Goal: Book appointment/travel/reservation

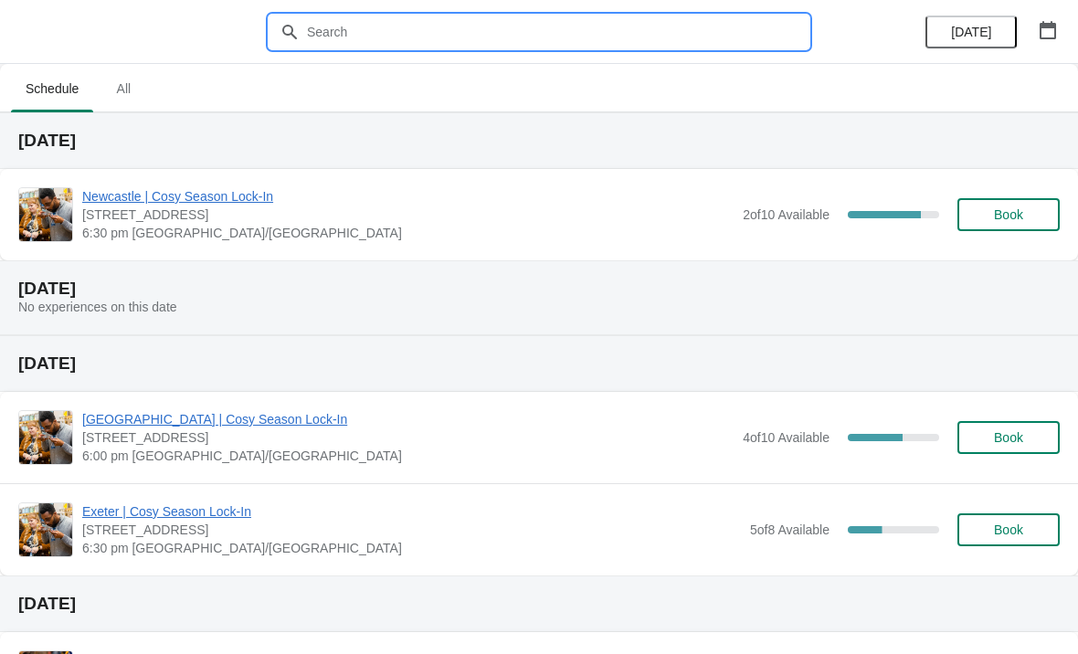
click at [444, 22] on input "text" at bounding box center [557, 32] width 502 height 33
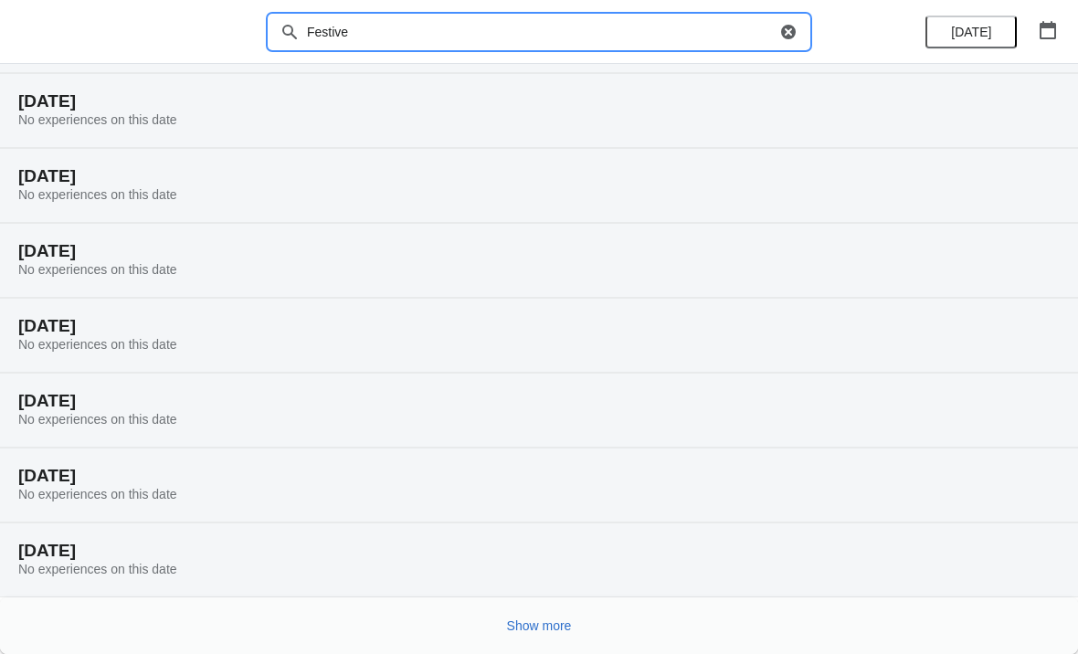
scroll to position [114, 0]
type input "Festive"
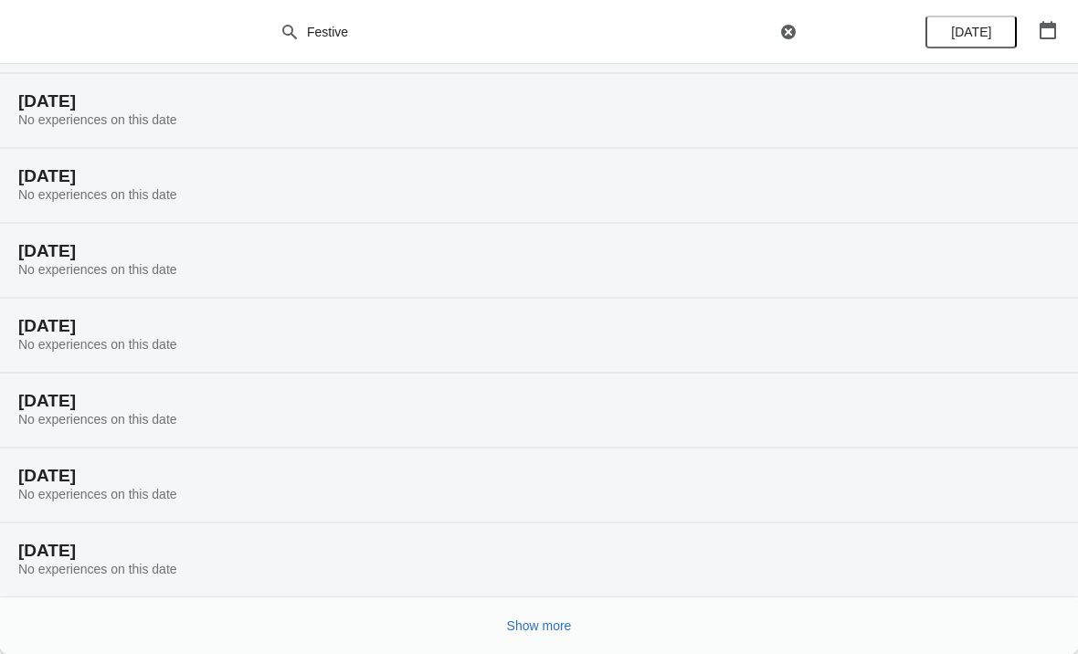
click at [553, 626] on span "Show more" at bounding box center [539, 625] width 65 height 15
click at [575, 617] on button "Show more" at bounding box center [539, 625] width 79 height 33
click at [574, 623] on button "Show more" at bounding box center [539, 625] width 79 height 33
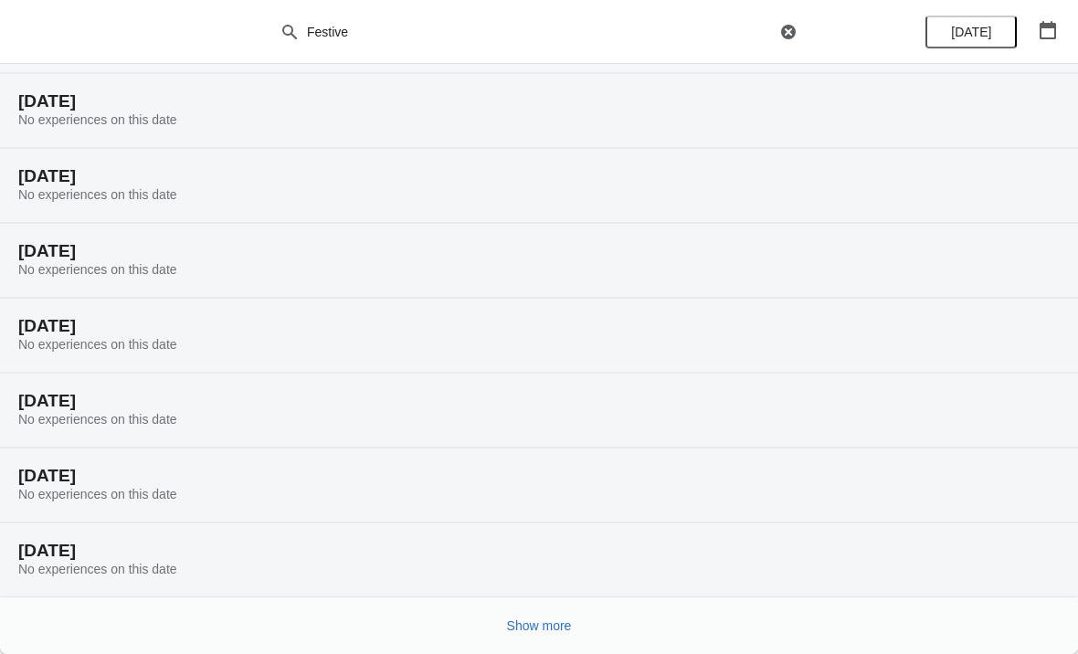
click at [556, 612] on button "Show more" at bounding box center [539, 625] width 79 height 33
click at [577, 618] on button "Show more" at bounding box center [539, 625] width 79 height 33
click at [555, 619] on span "Show more" at bounding box center [539, 625] width 65 height 15
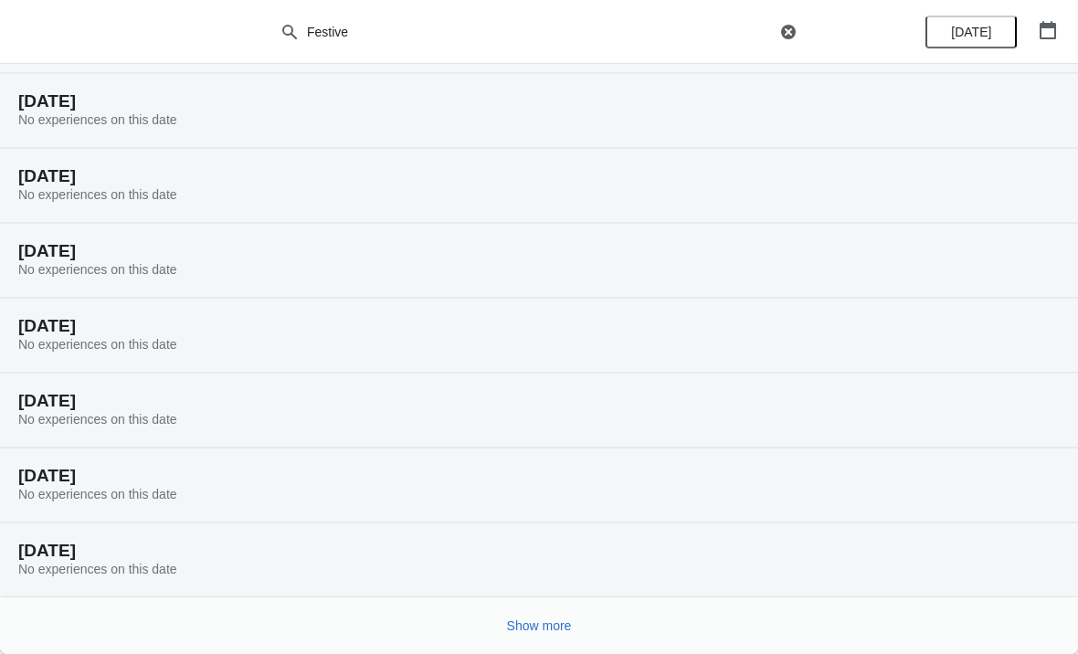
scroll to position [3709, 0]
click at [562, 615] on button "Show more" at bounding box center [539, 625] width 79 height 33
click at [548, 626] on span "Show more" at bounding box center [539, 625] width 65 height 15
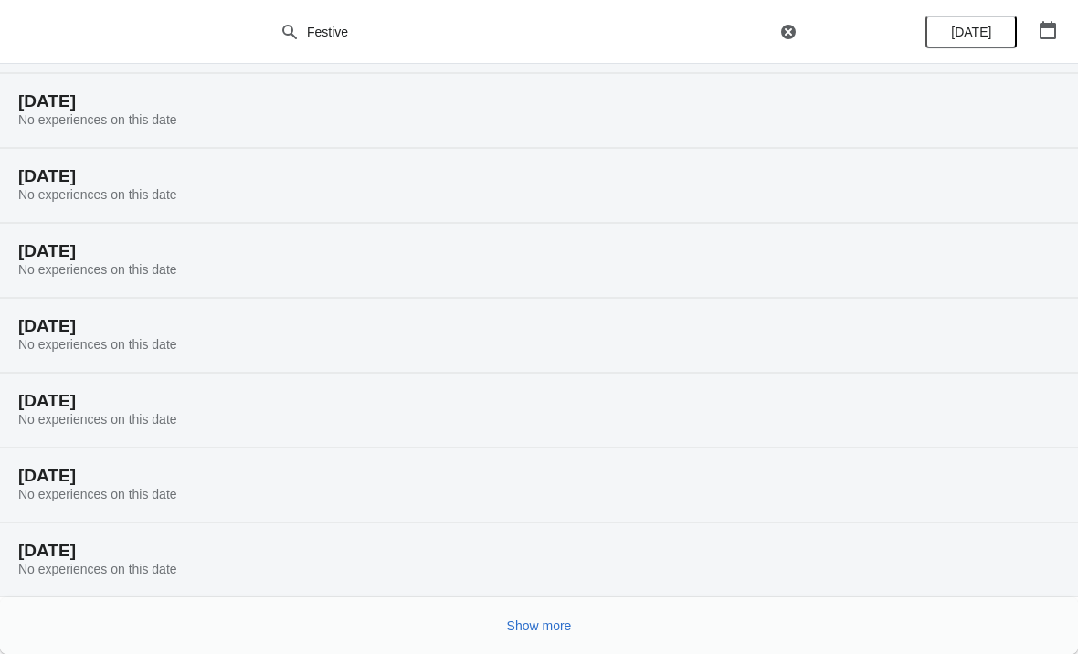
click at [528, 618] on span "Show more" at bounding box center [539, 625] width 65 height 15
click at [558, 628] on span "Show more" at bounding box center [539, 625] width 65 height 15
click at [568, 634] on button "Show more" at bounding box center [539, 625] width 79 height 33
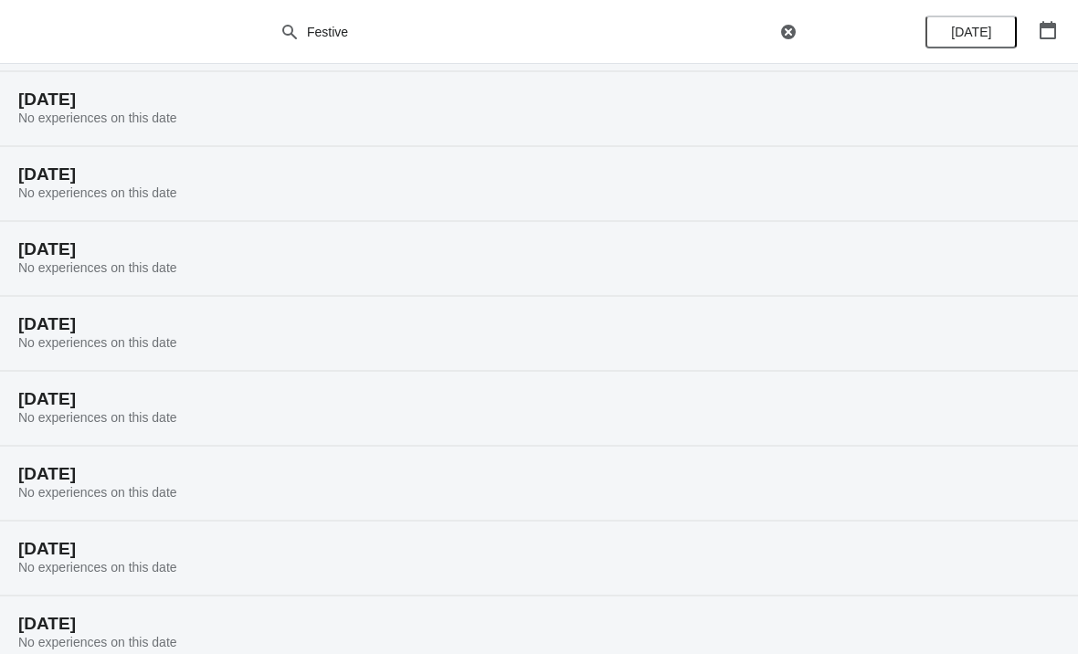
scroll to position [6252, 0]
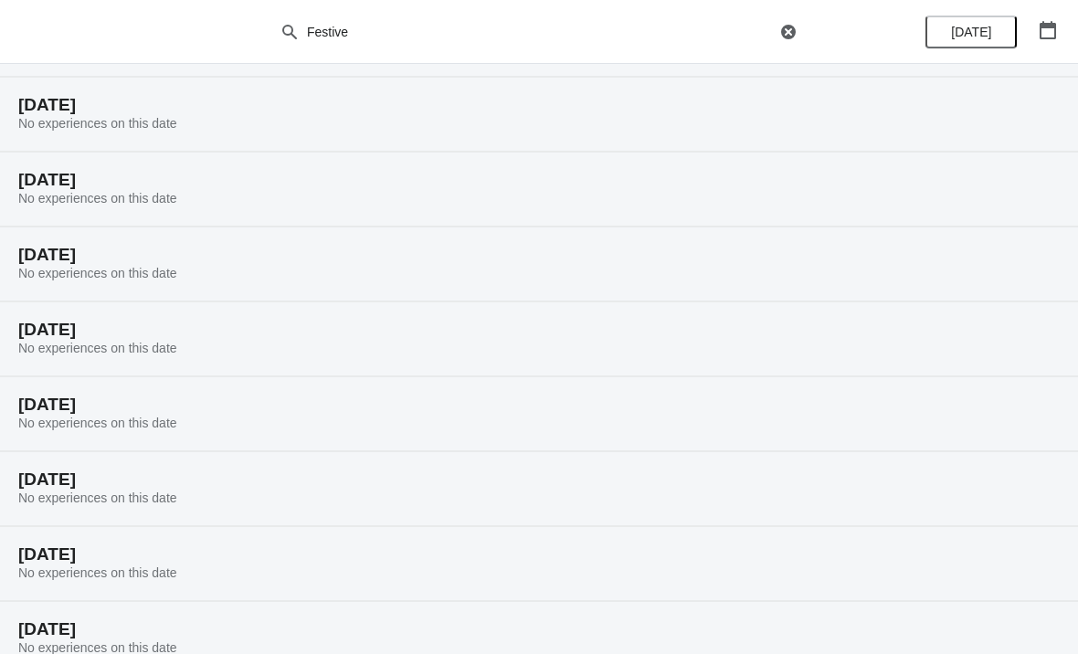
click at [221, 324] on h2 "[DATE]" at bounding box center [538, 330] width 1041 height 18
click at [1047, 30] on icon "button" at bounding box center [1048, 30] width 18 height 18
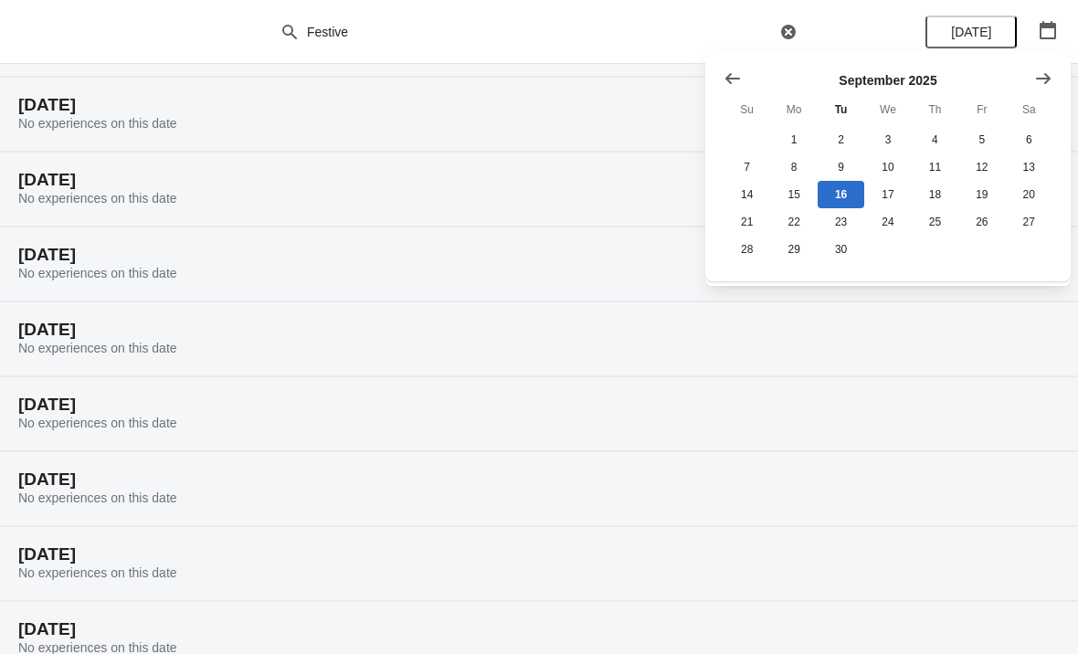
click at [1028, 75] on button "Show next month, October 2025" at bounding box center [1043, 78] width 33 height 33
click at [1037, 77] on icon "Show next month, November 2025" at bounding box center [1043, 78] width 18 height 18
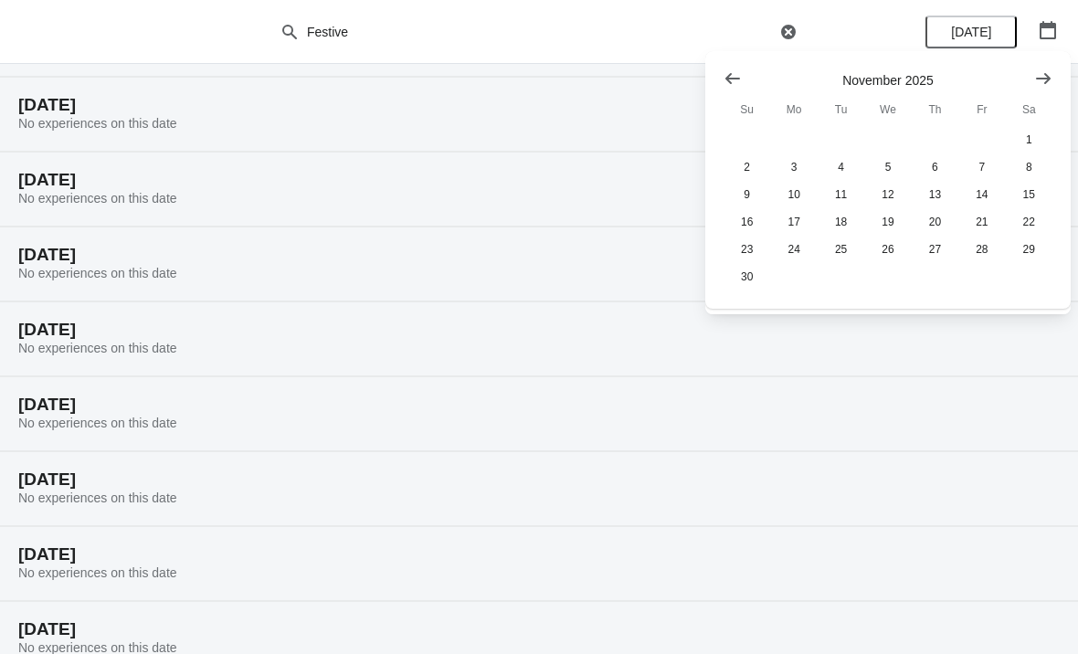
click at [1040, 69] on icon "Show next month, December 2025" at bounding box center [1043, 78] width 18 height 18
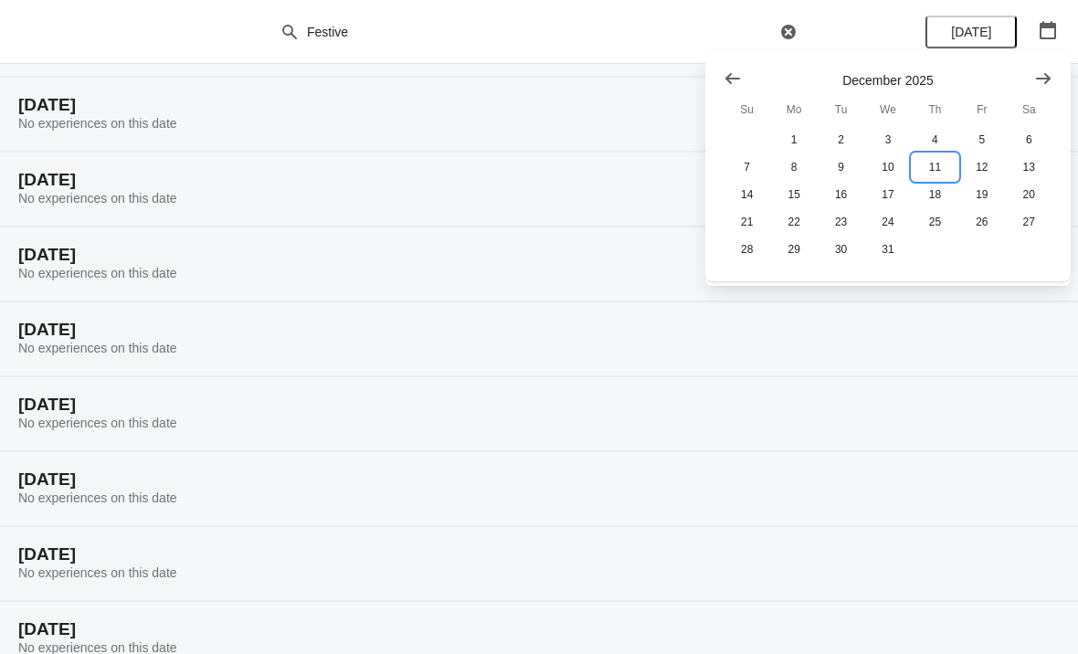
click at [933, 166] on button "11" at bounding box center [935, 166] width 47 height 27
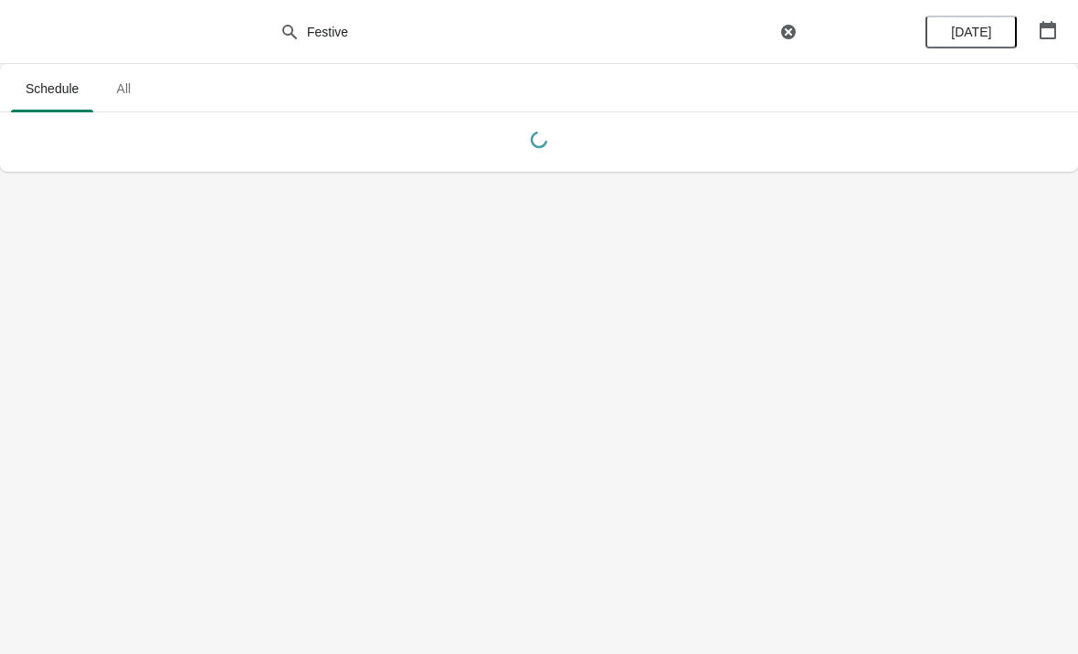
scroll to position [0, 0]
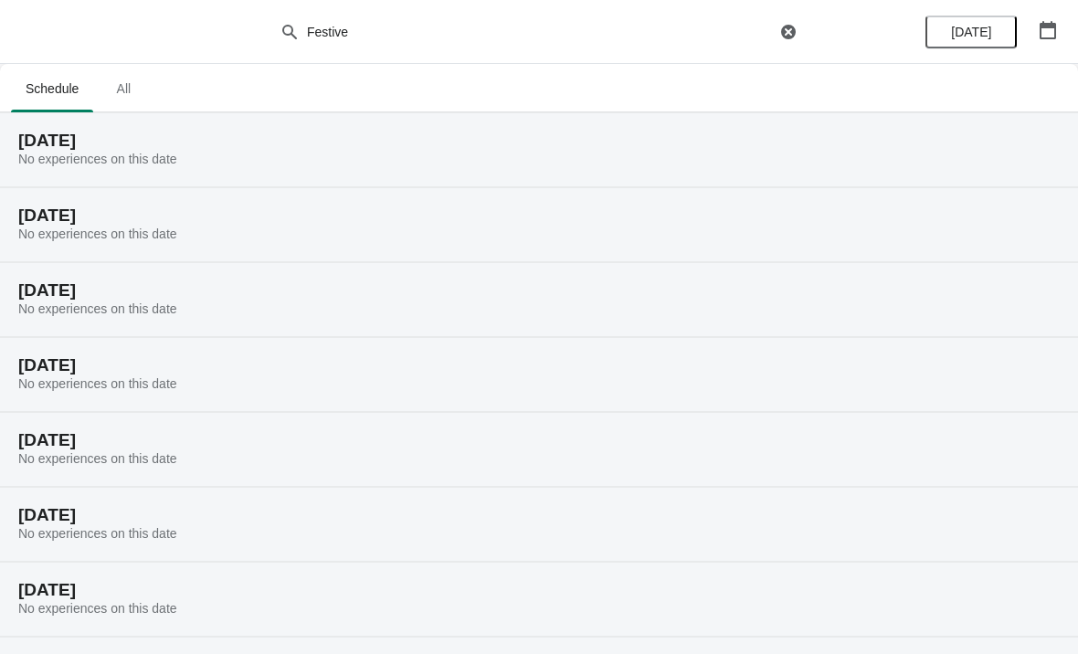
click at [216, 155] on div "[DATE] No experiences on this date" at bounding box center [539, 149] width 1078 height 75
click at [787, 34] on icon "button" at bounding box center [788, 32] width 15 height 15
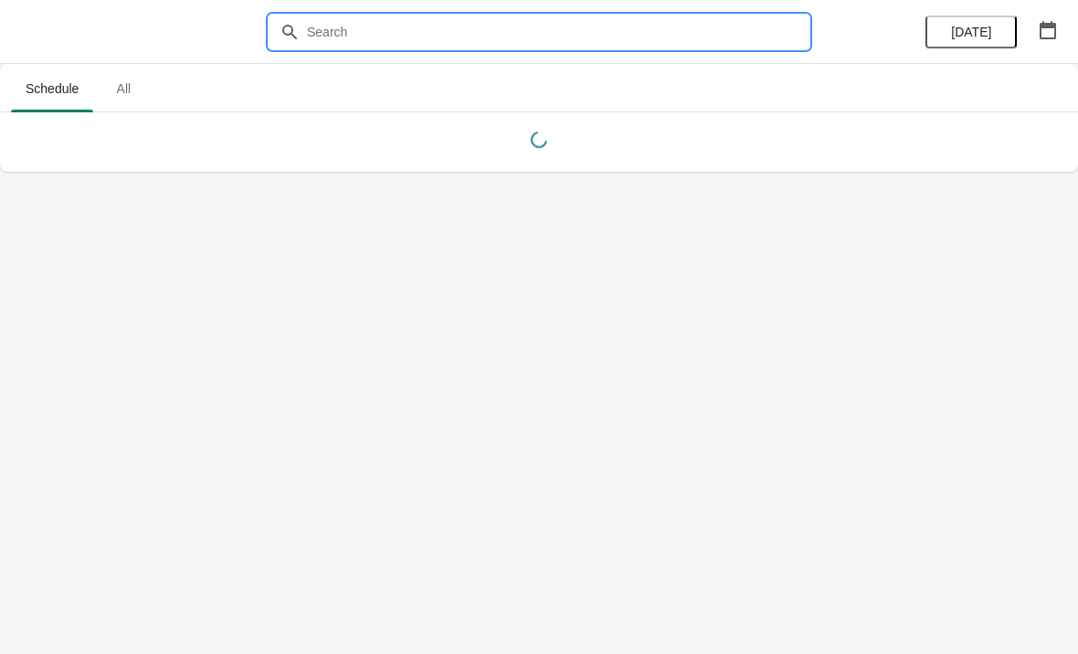
click at [1045, 30] on icon "button" at bounding box center [1048, 30] width 18 height 18
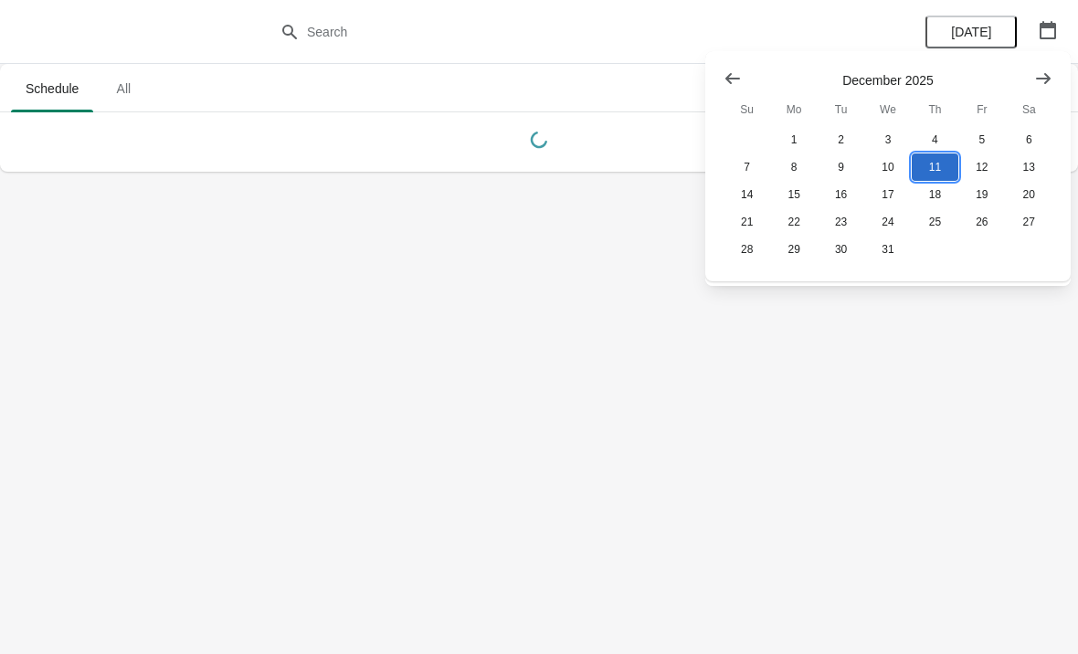
click at [931, 171] on button "11" at bounding box center [935, 166] width 47 height 27
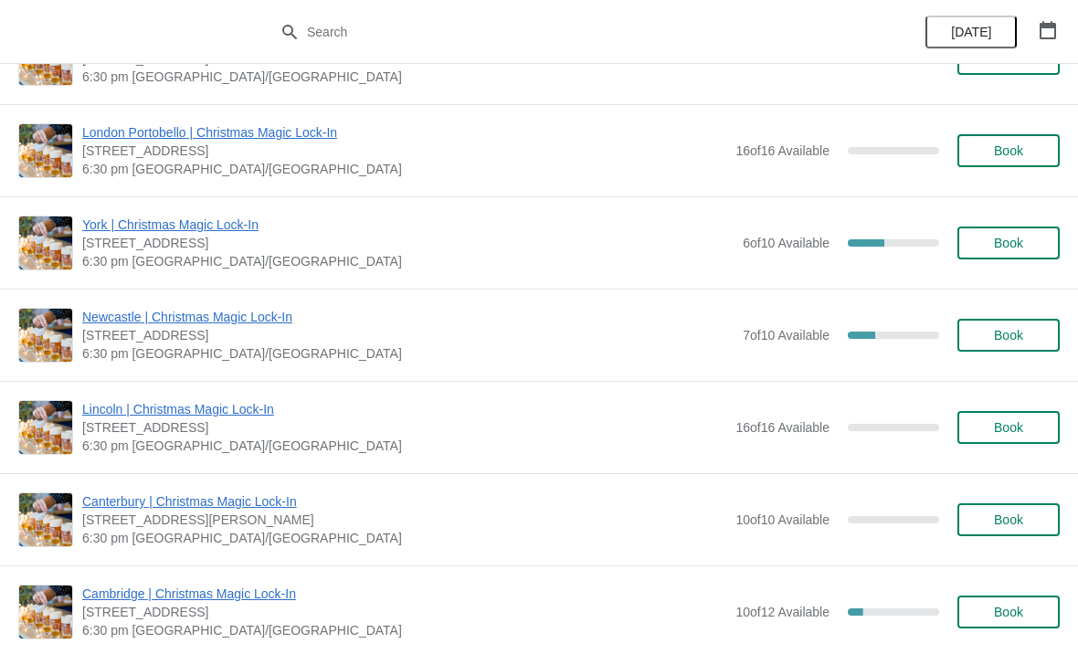
scroll to position [1375, 0]
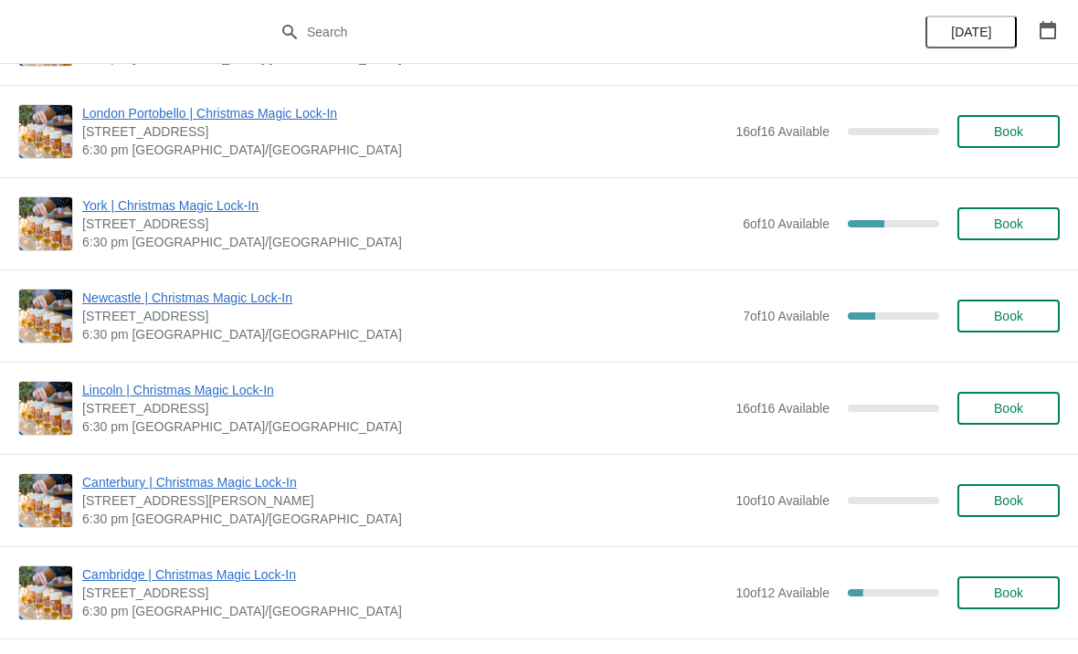
click at [1023, 316] on span "Book" at bounding box center [1008, 316] width 29 height 15
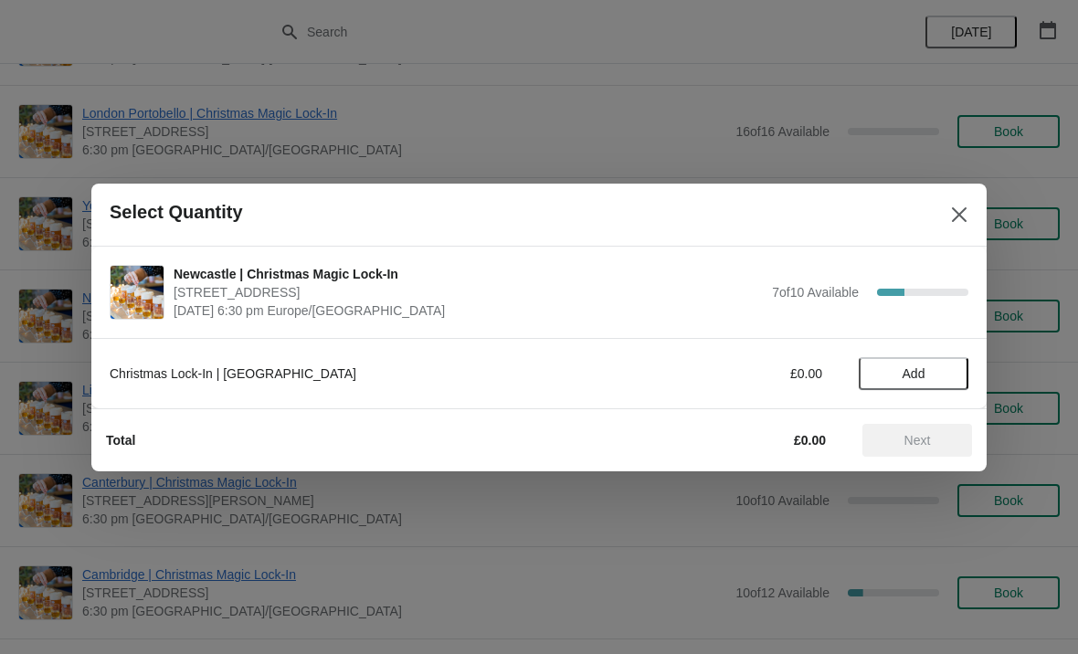
click at [936, 374] on span "Add" at bounding box center [913, 373] width 77 height 15
click at [940, 370] on icon at bounding box center [944, 373] width 19 height 19
click at [932, 444] on span "Next" at bounding box center [917, 440] width 80 height 15
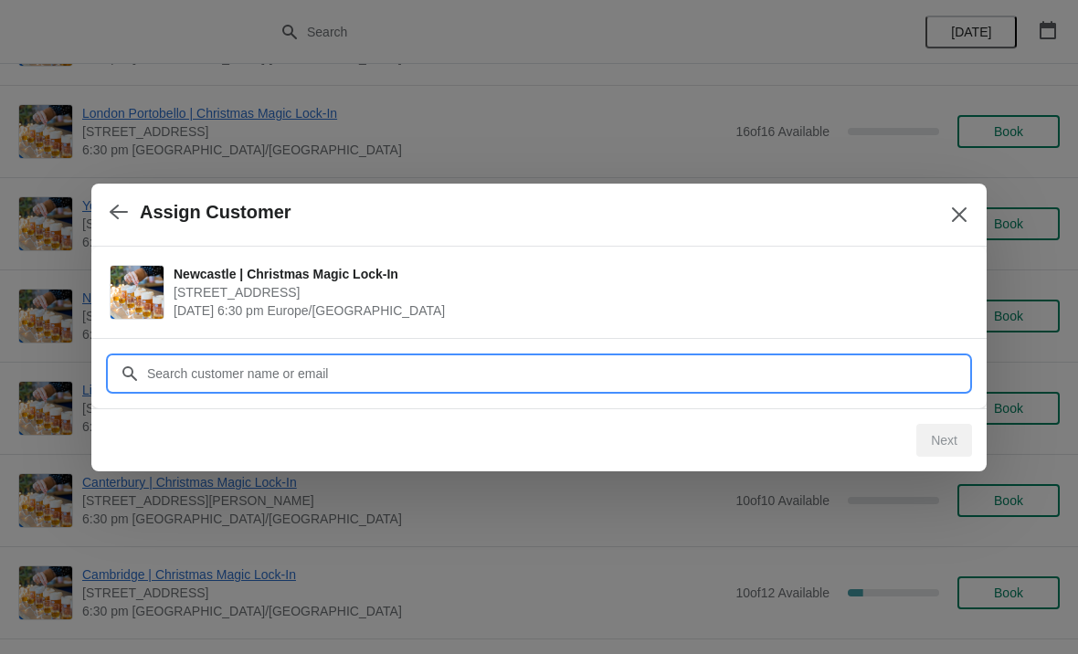
click at [354, 374] on input "Customer" at bounding box center [557, 373] width 822 height 33
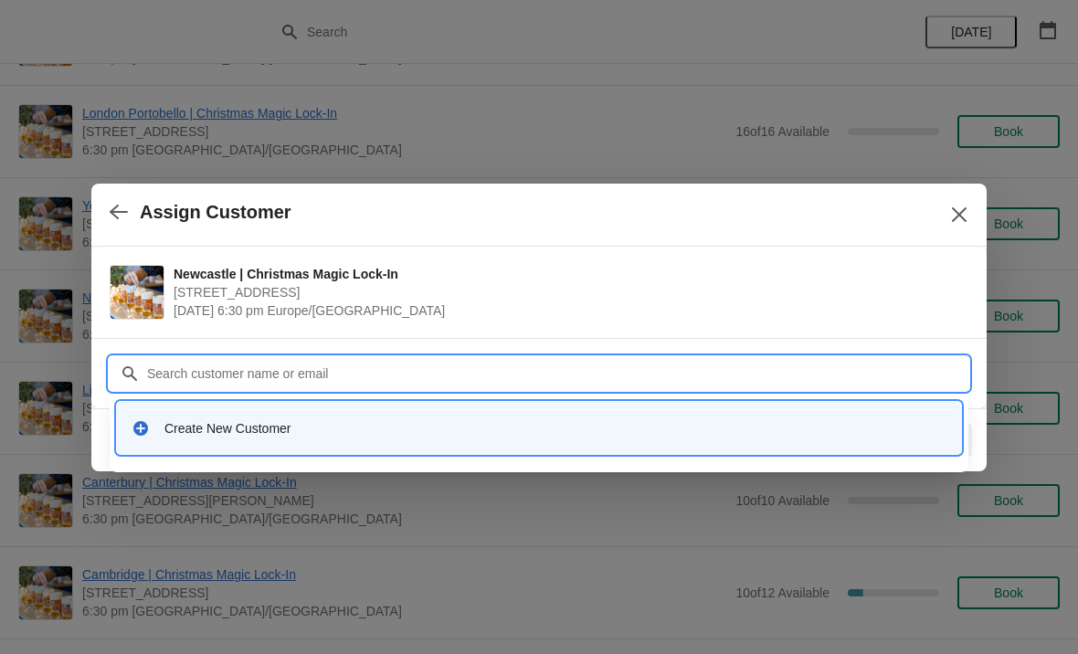
click at [257, 431] on div "Create New Customer" at bounding box center [555, 428] width 782 height 18
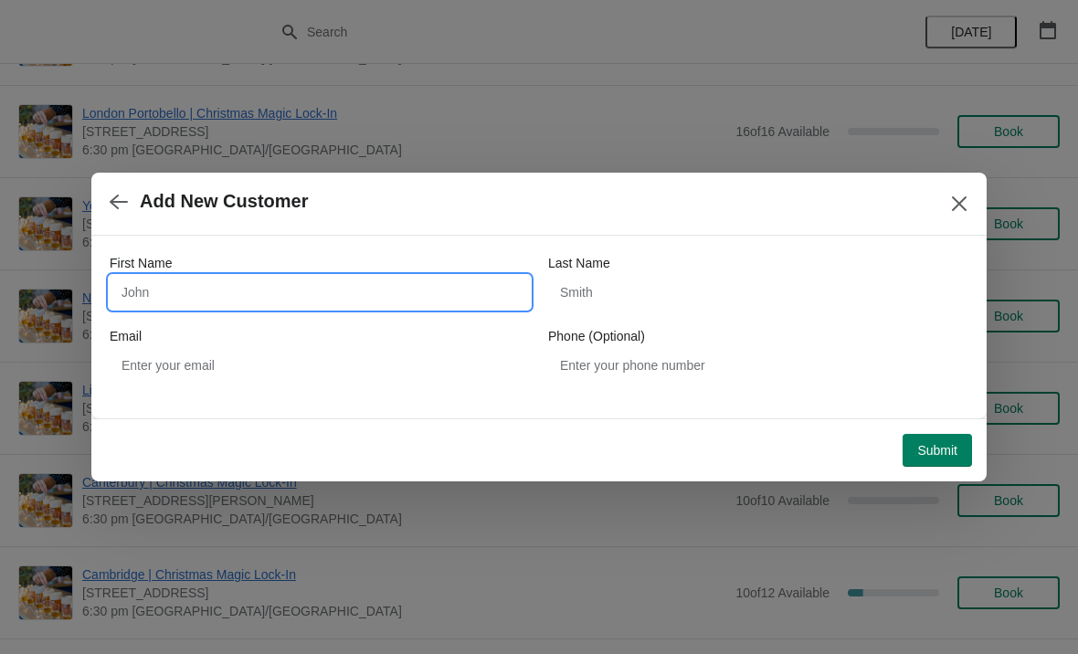
click at [206, 289] on input "First Name" at bounding box center [320, 292] width 420 height 33
type input "[PERSON_NAME]"
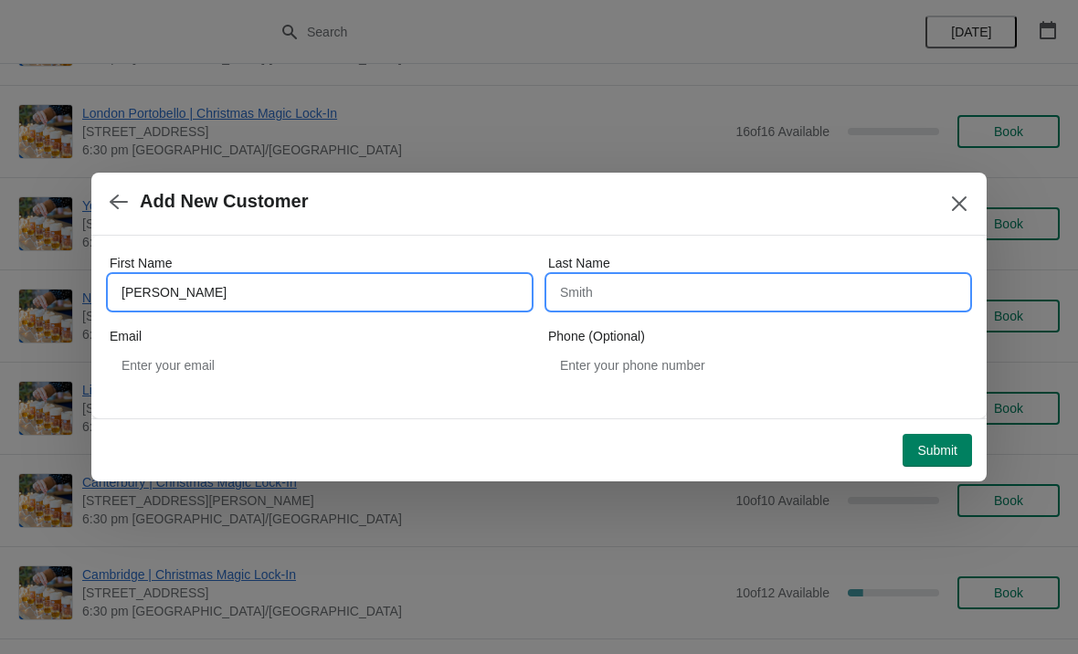
click at [701, 291] on input "Last Name" at bounding box center [758, 292] width 420 height 33
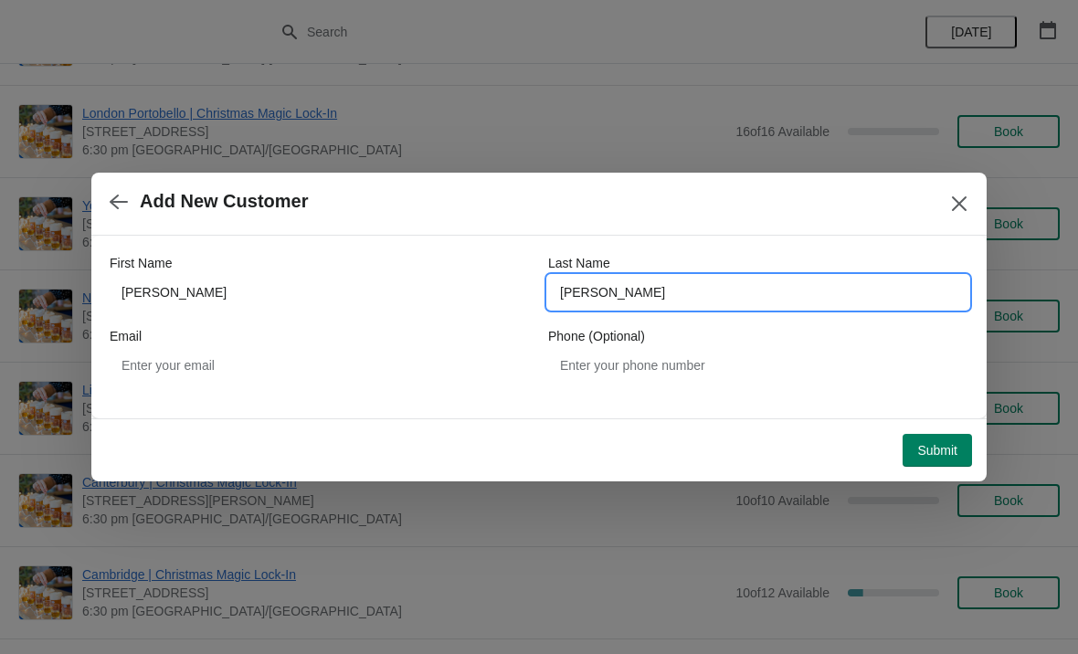
type input "[PERSON_NAME]"
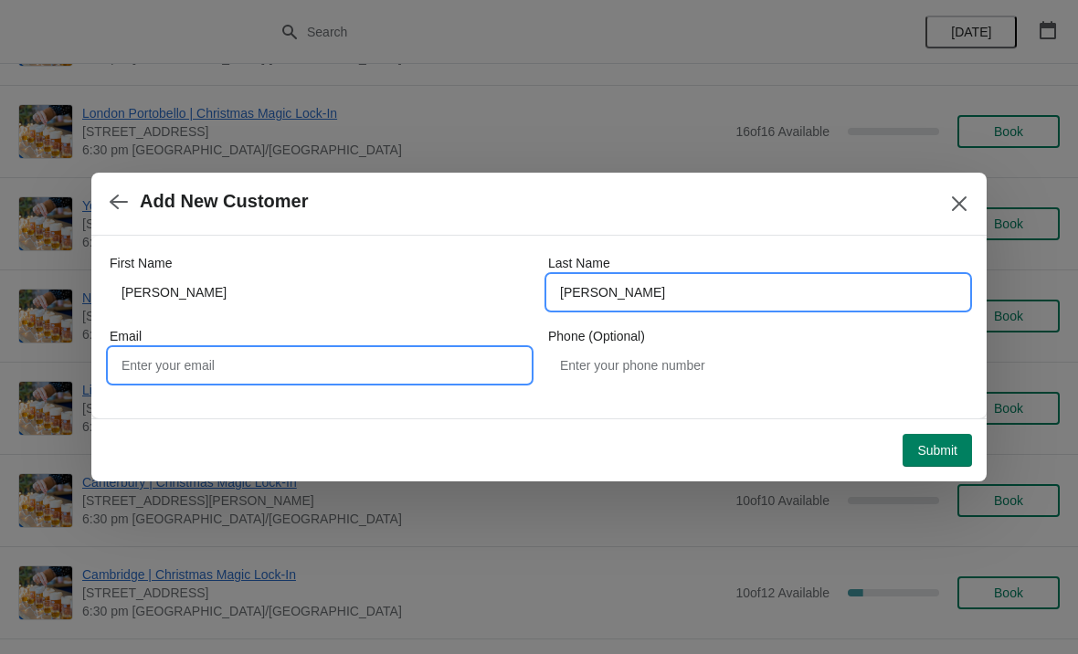
click at [284, 376] on input "Email" at bounding box center [320, 365] width 420 height 33
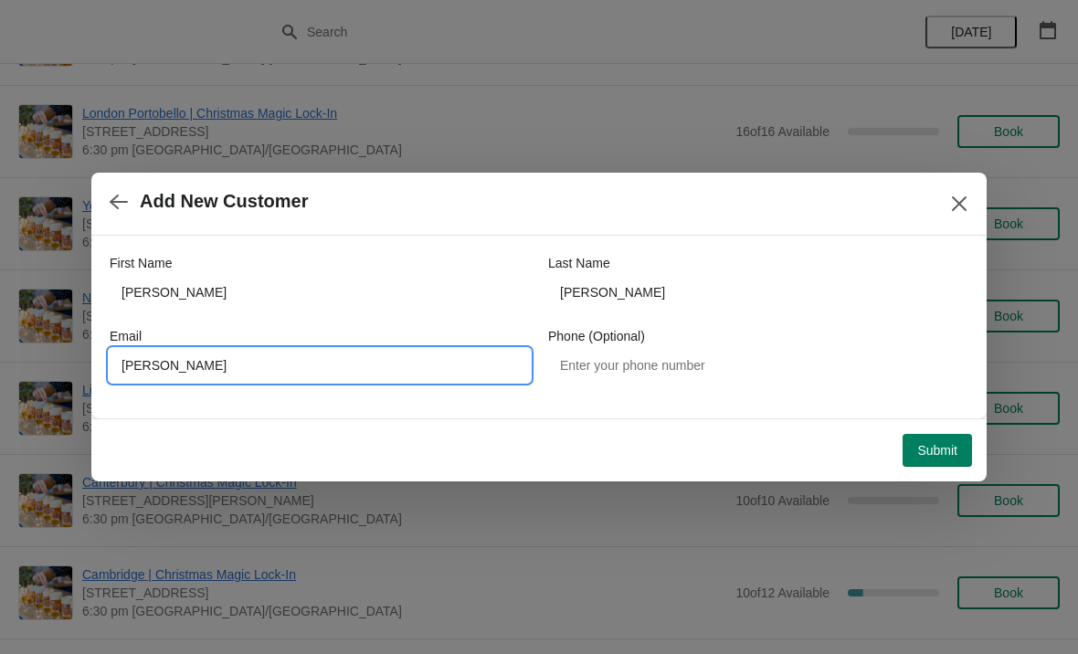
type input "[PERSON_NAME]"
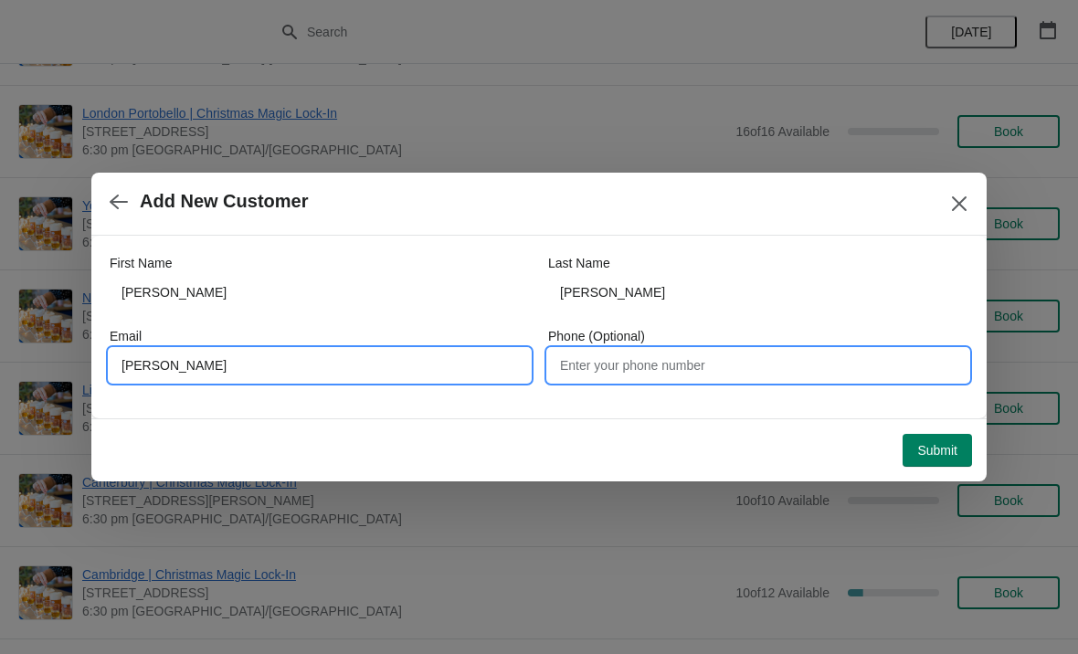
click at [679, 364] on input "Phone (Optional)" at bounding box center [758, 365] width 420 height 33
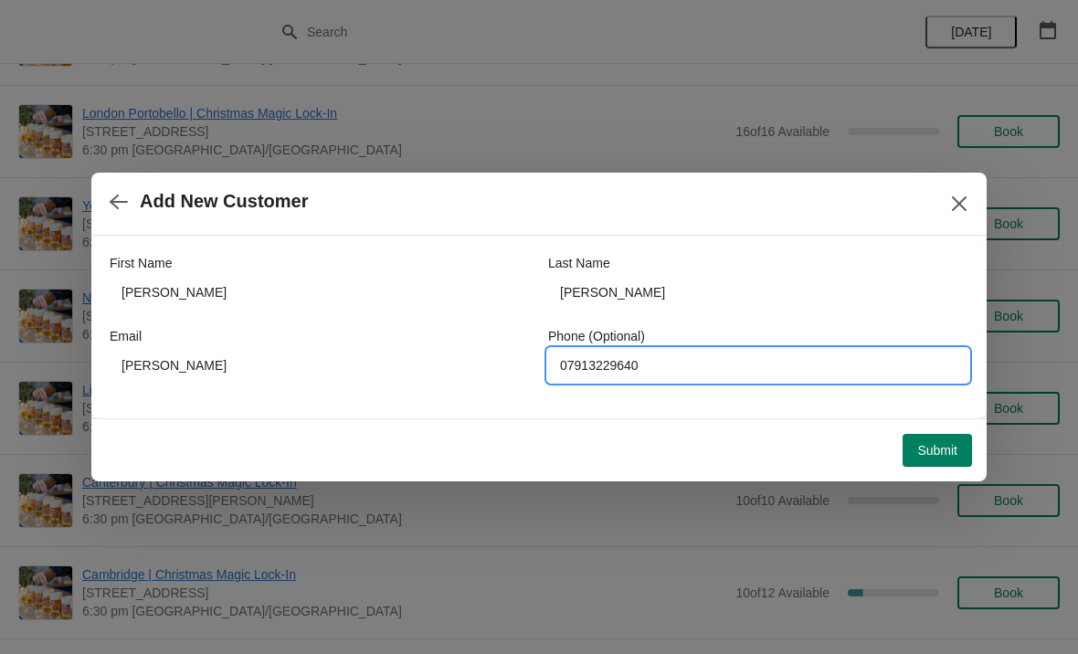
type input "07913229640"
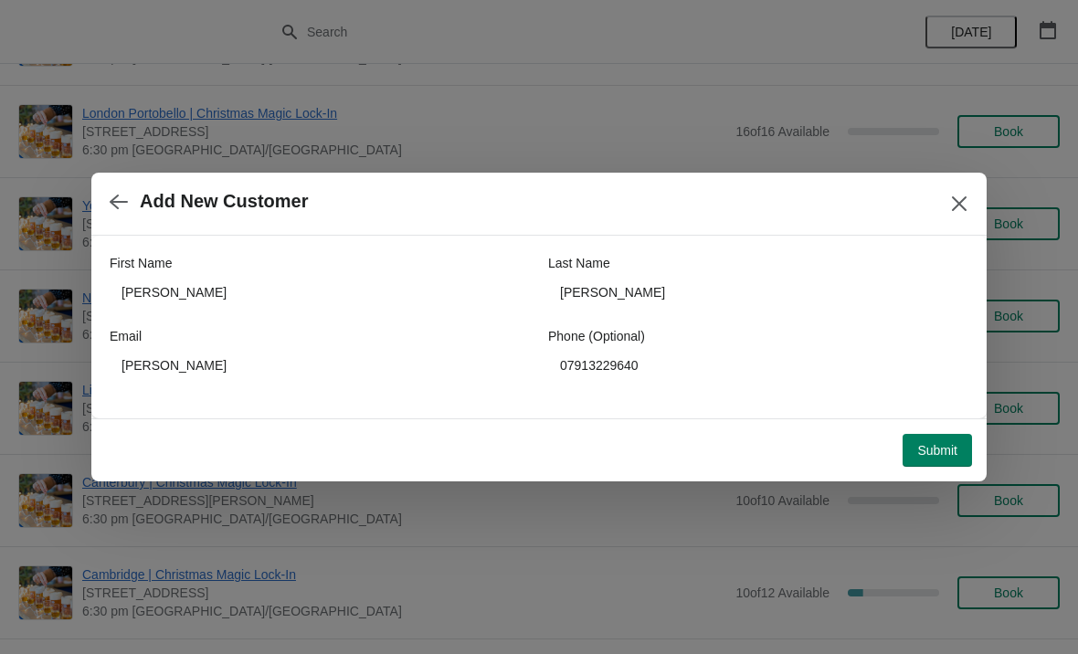
click at [946, 443] on span "Submit" at bounding box center [937, 450] width 40 height 15
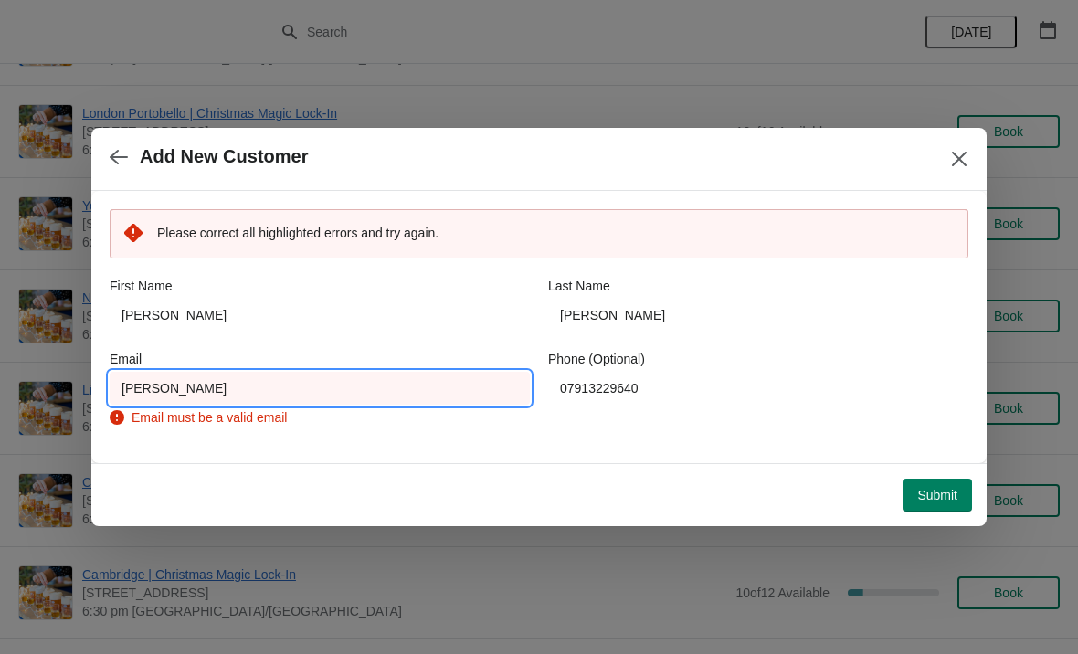
click at [269, 391] on input "[PERSON_NAME]" at bounding box center [320, 388] width 420 height 33
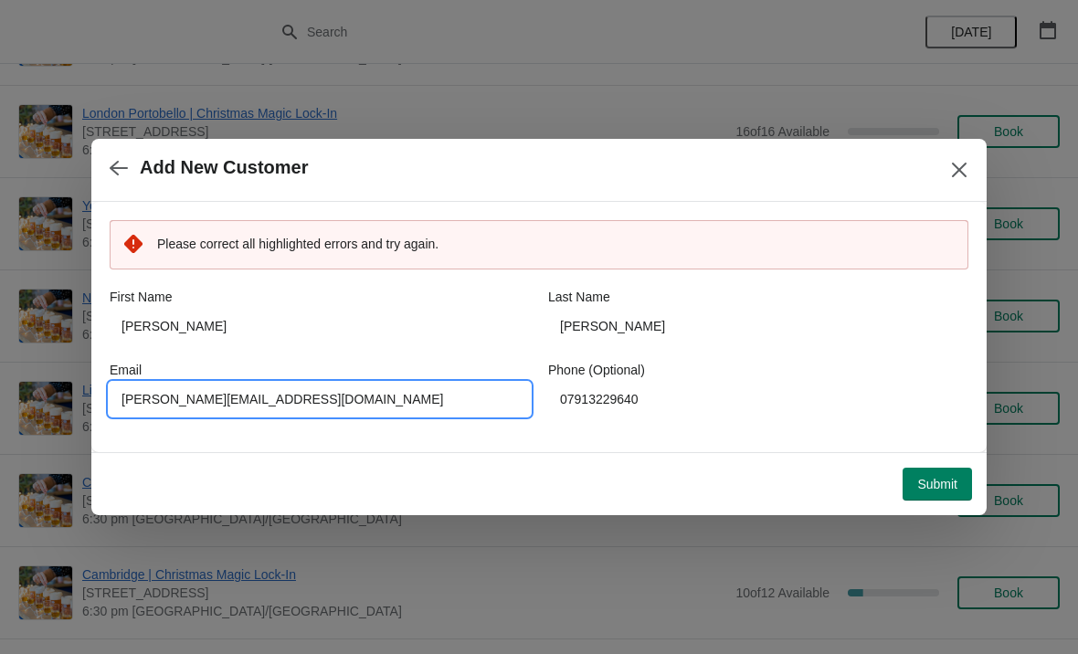
type input "[PERSON_NAME][EMAIL_ADDRESS][DOMAIN_NAME]"
click at [945, 492] on button "Submit" at bounding box center [936, 484] width 69 height 33
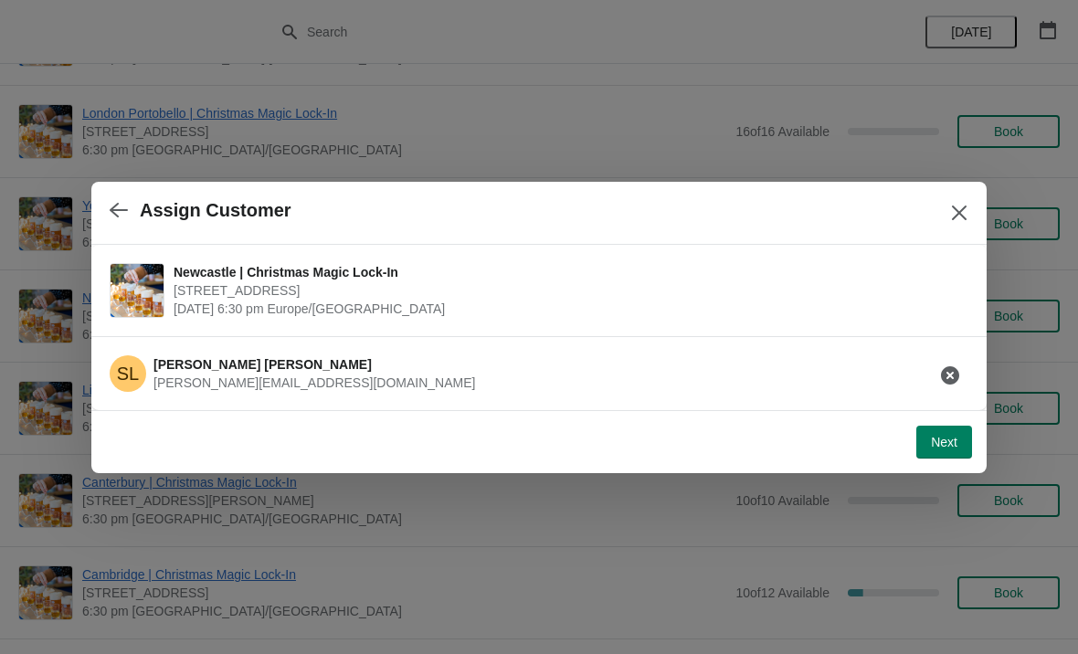
click at [933, 442] on span "Next" at bounding box center [944, 442] width 26 height 15
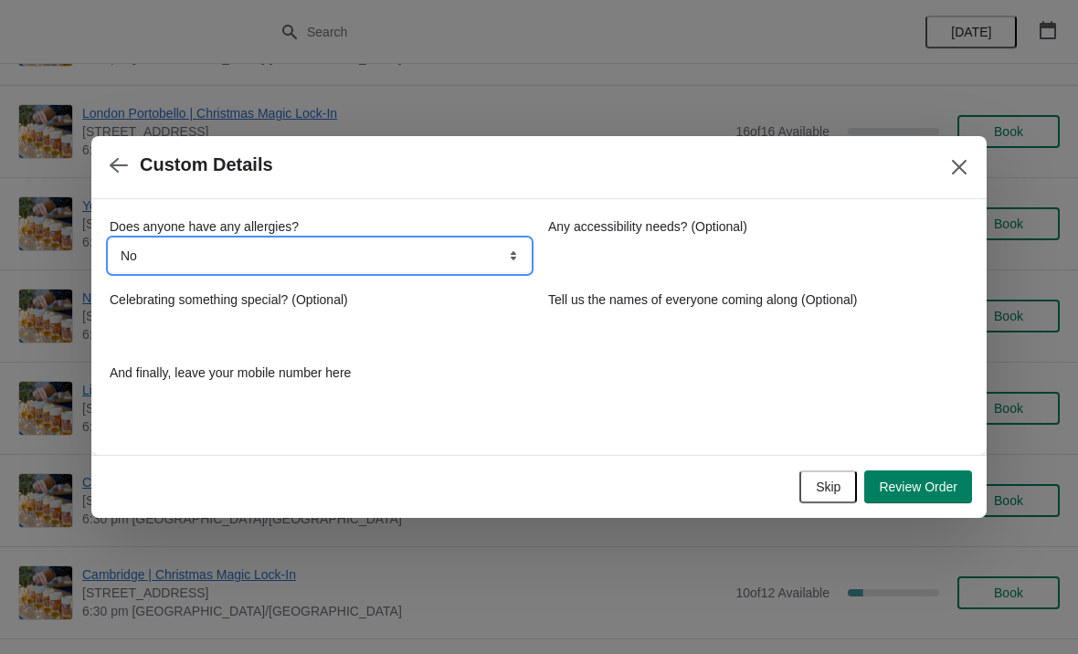
click at [379, 257] on select "No Yes, nuts Yes, wheat Yes, other" at bounding box center [320, 255] width 420 height 33
select select "Yes, other"
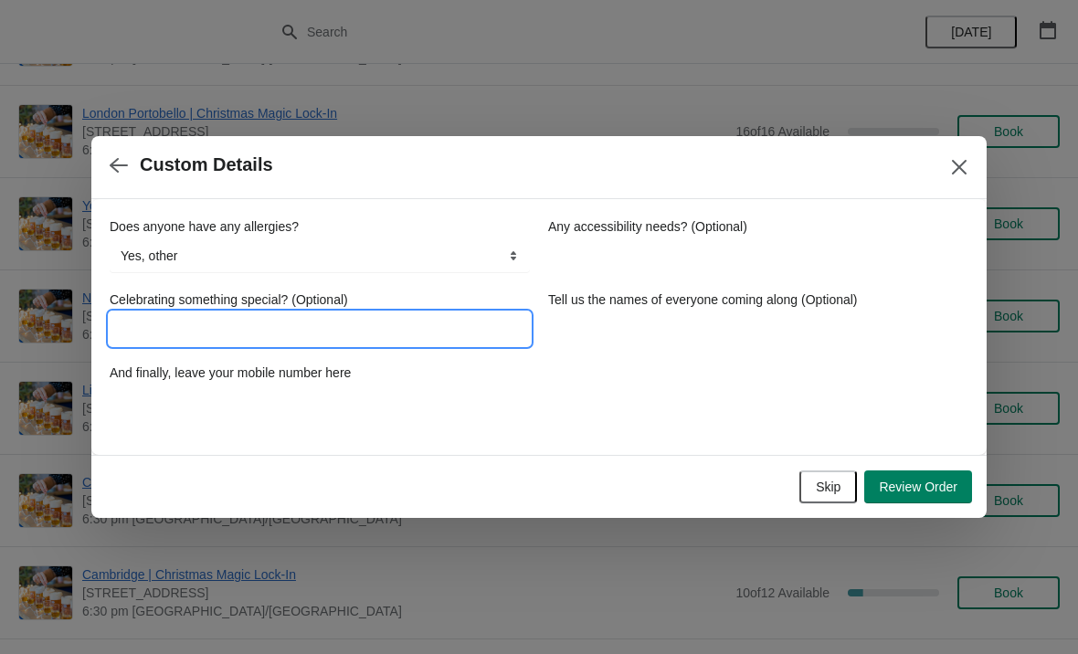
click at [285, 326] on input "Celebrating something special? (Optional)" at bounding box center [320, 328] width 420 height 33
type input "Christmas"
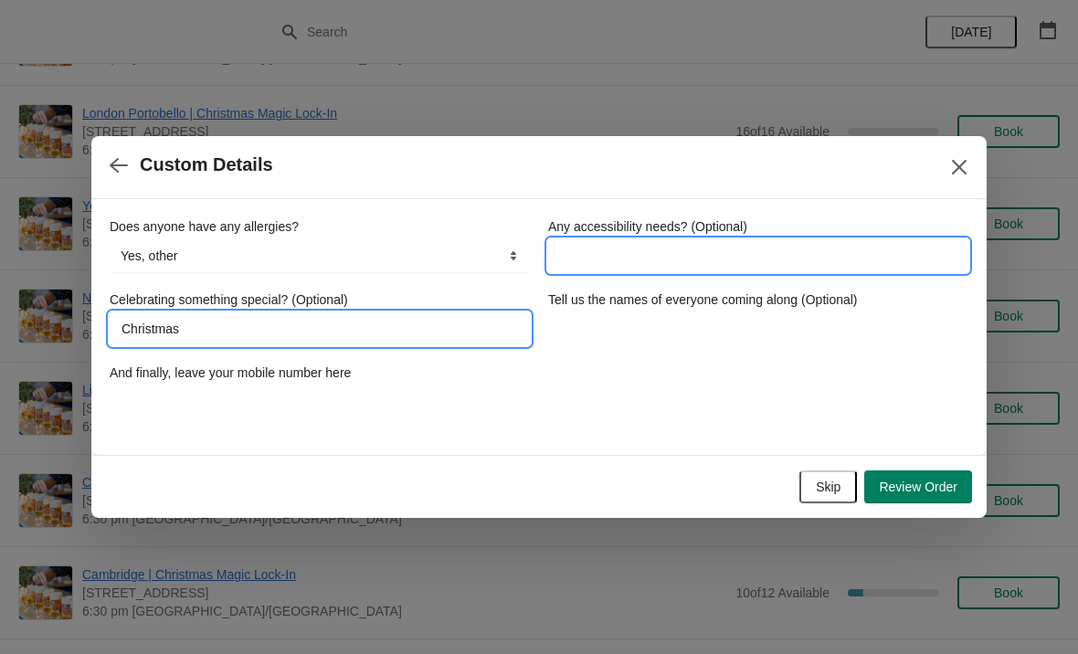
click at [659, 261] on input "Any accessibility needs? (Optional)" at bounding box center [758, 255] width 420 height 33
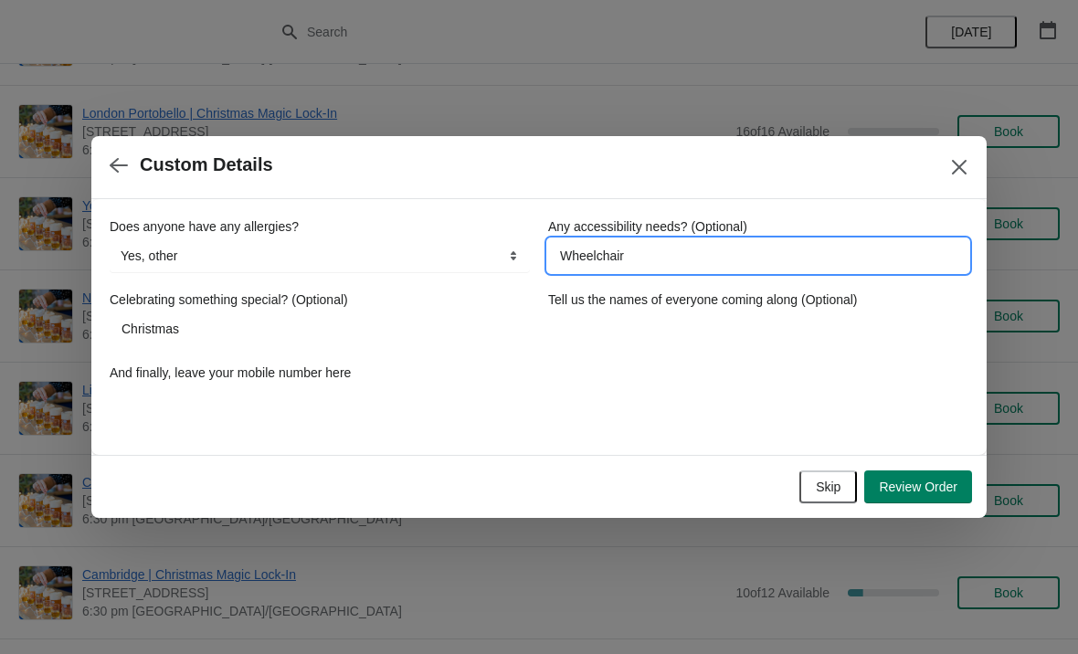
type input "Wheelchair"
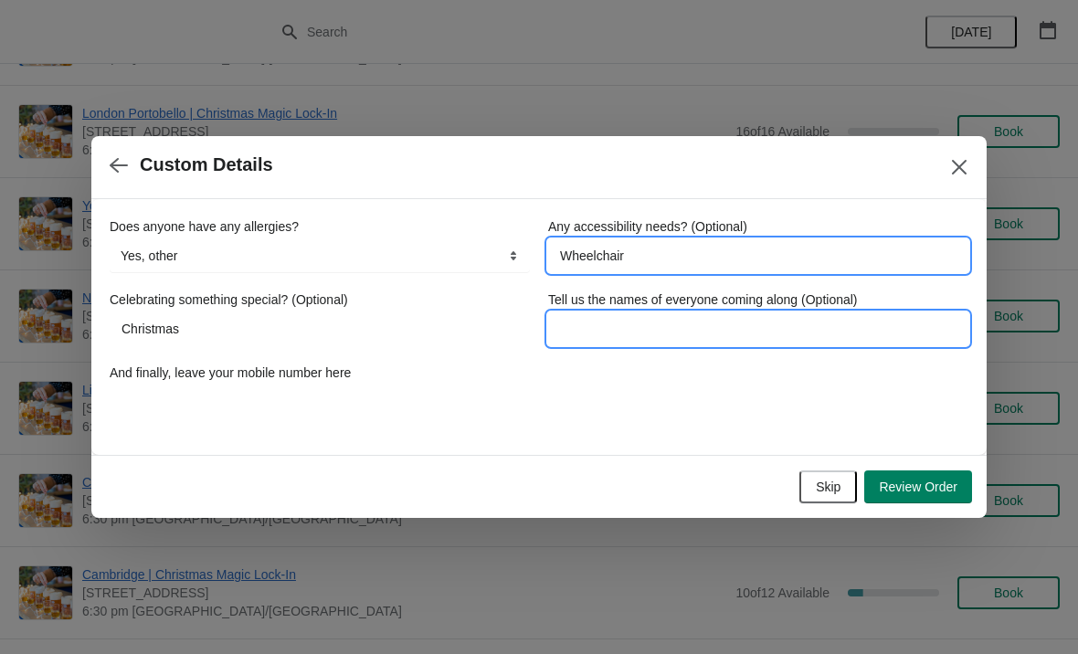
click at [629, 331] on input "Tell us the names of everyone coming along (Optional)" at bounding box center [758, 328] width 420 height 33
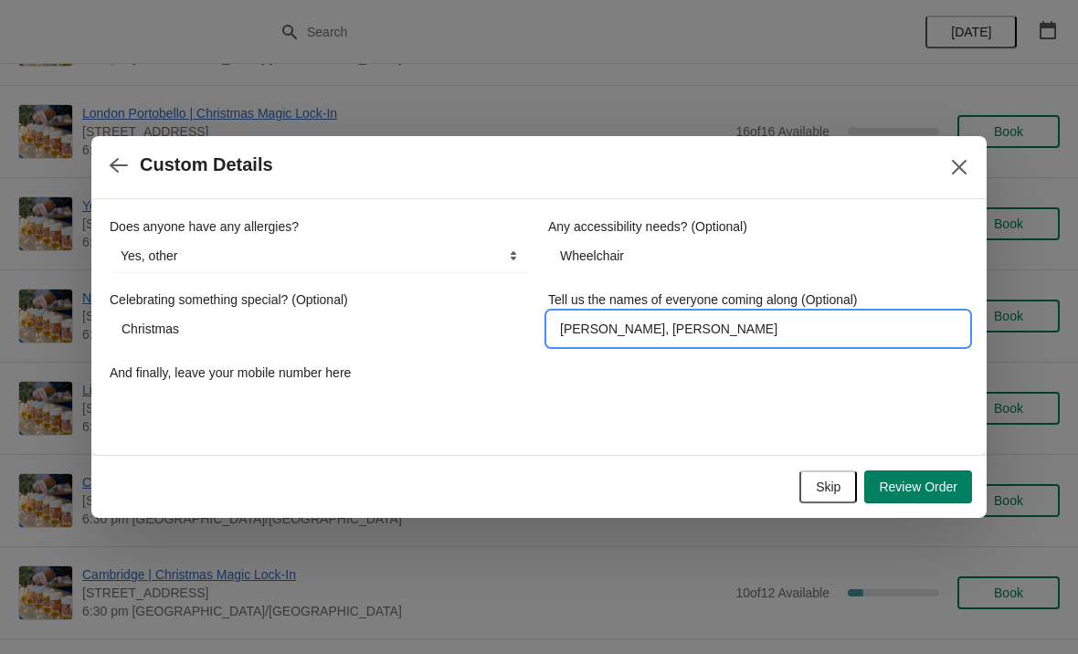
type input "[PERSON_NAME], [PERSON_NAME]"
